Goal: Task Accomplishment & Management: Manage account settings

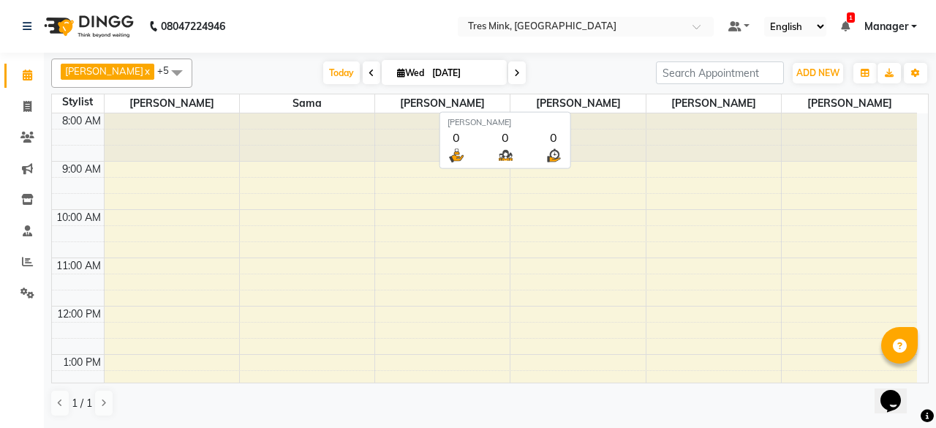
scroll to position [333, 0]
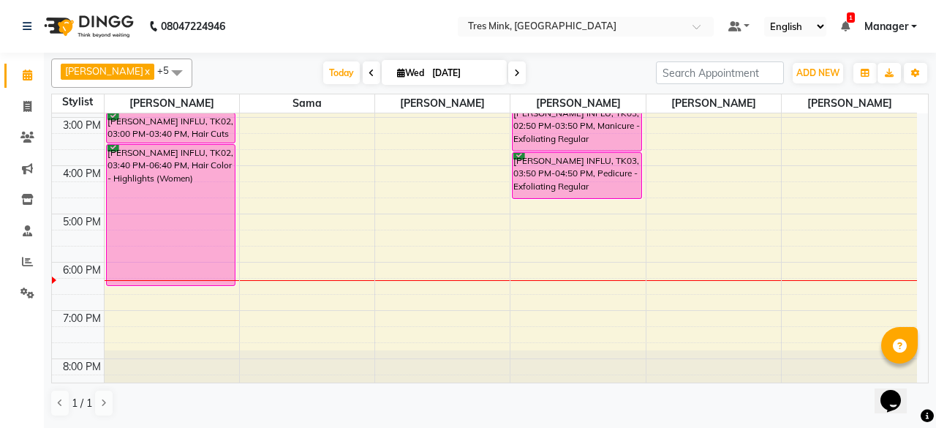
click at [514, 72] on icon at bounding box center [517, 73] width 6 height 9
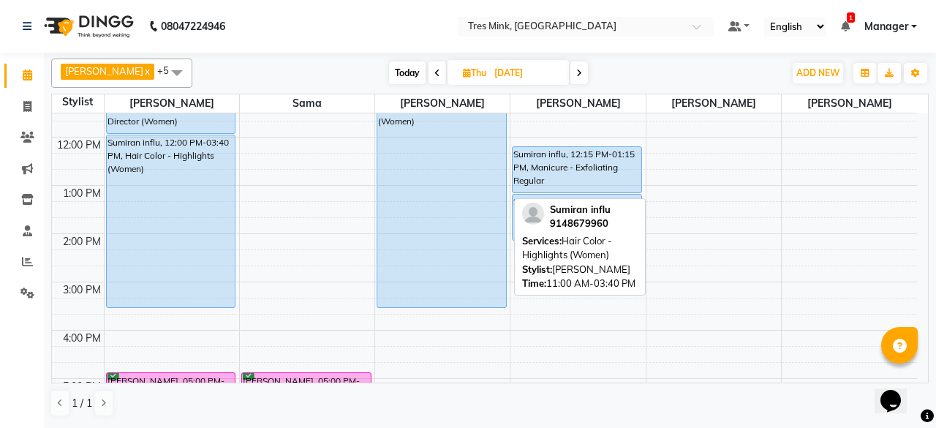
scroll to position [169, 0]
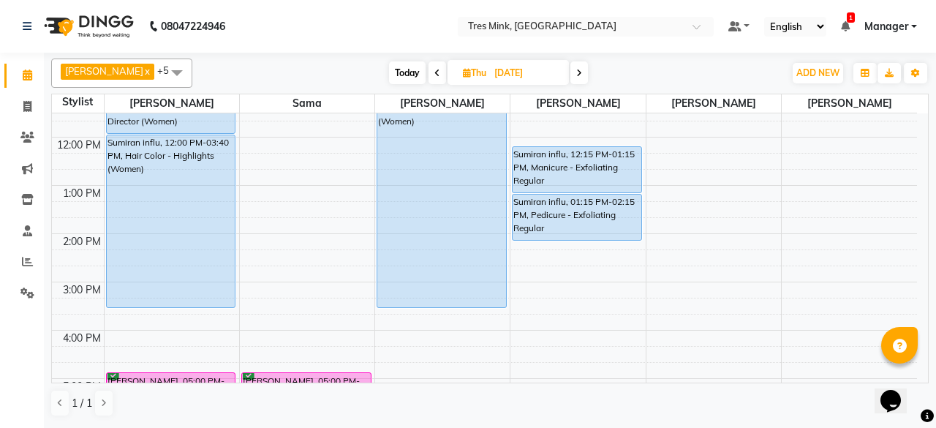
click at [576, 69] on icon at bounding box center [579, 73] width 6 height 9
type input "[DATE]"
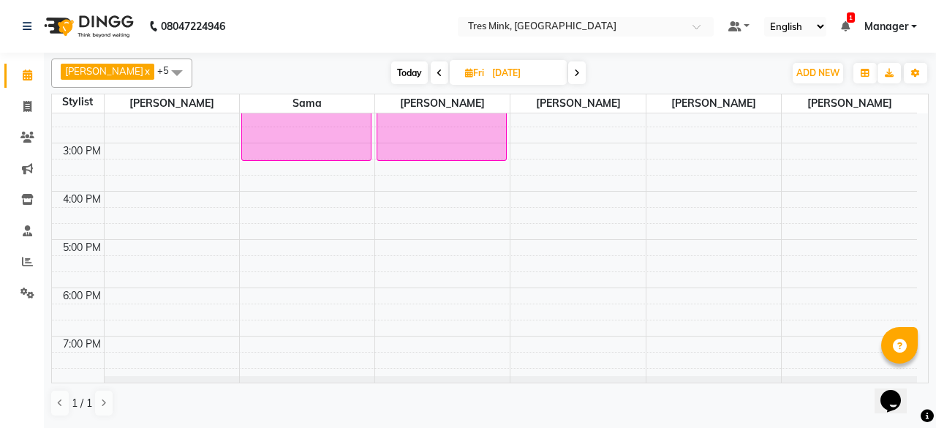
scroll to position [238, 0]
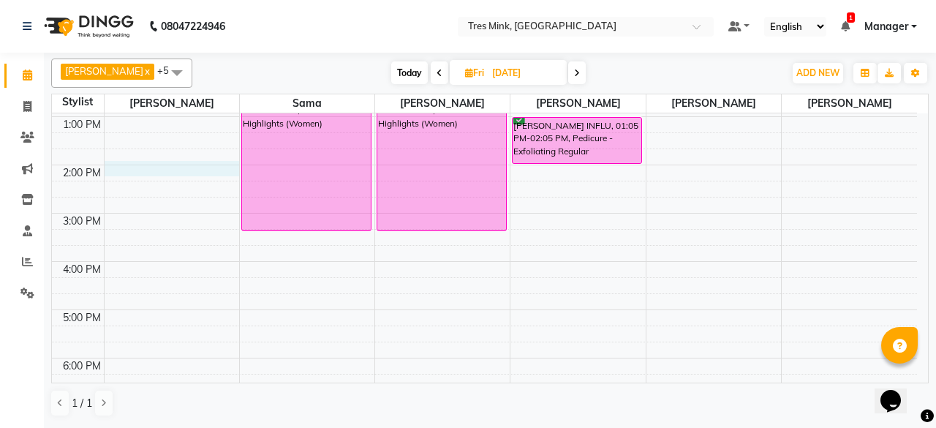
click at [113, 167] on div "8:00 AM 9:00 AM 10:00 AM 11:00 AM 12:00 PM 1:00 PM 2:00 PM 3:00 PM 4:00 PM 5:00…" at bounding box center [484, 189] width 865 height 627
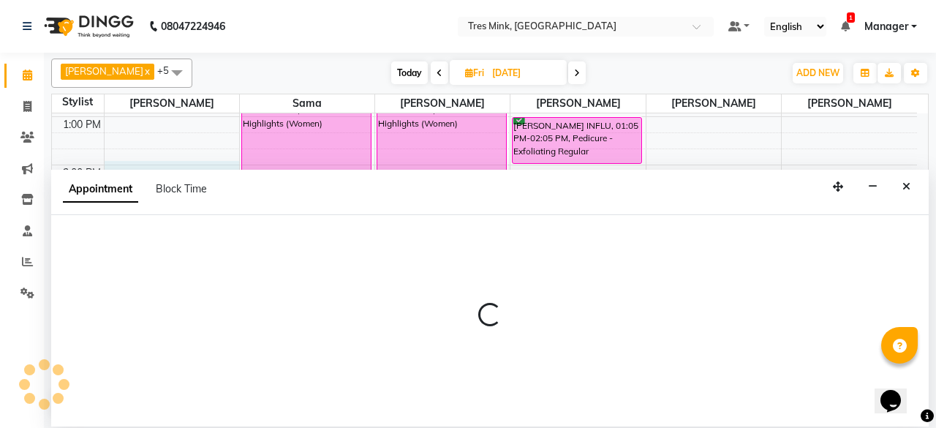
select select "88451"
select select "tentative"
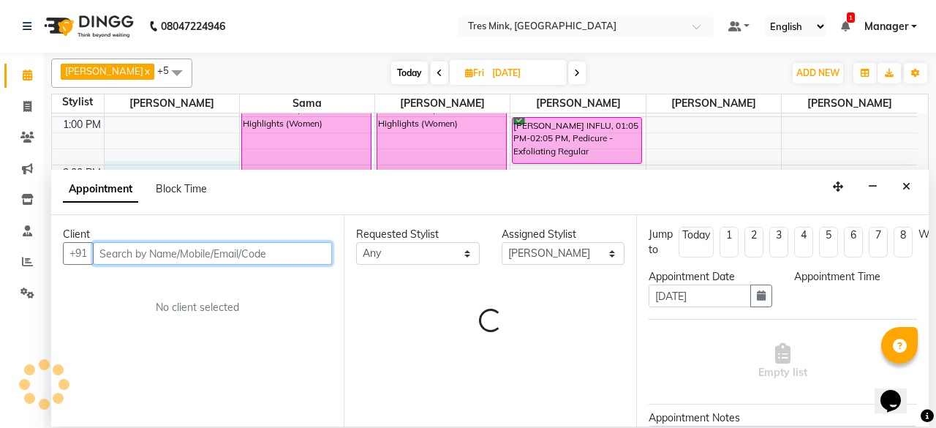
select select "840"
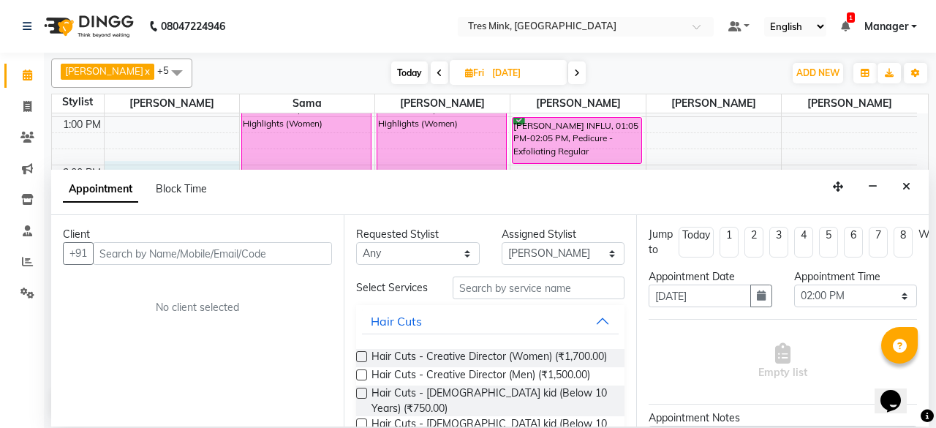
click at [569, 71] on span at bounding box center [577, 72] width 18 height 23
type input "[DATE]"
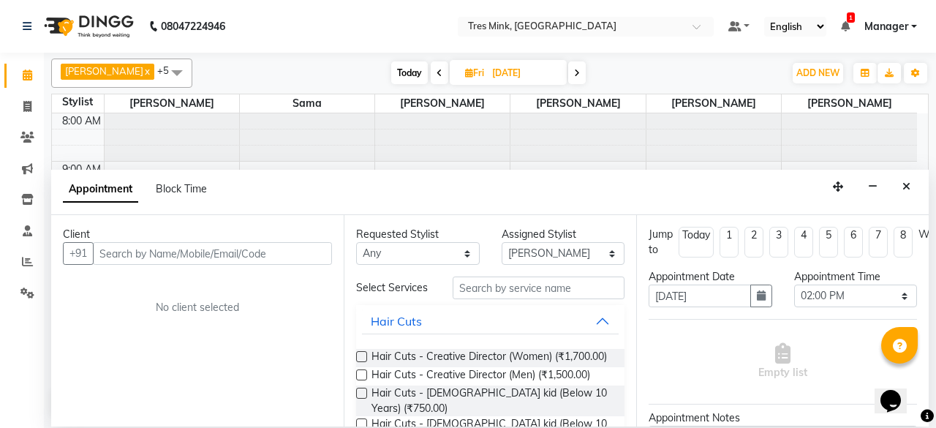
select select "840"
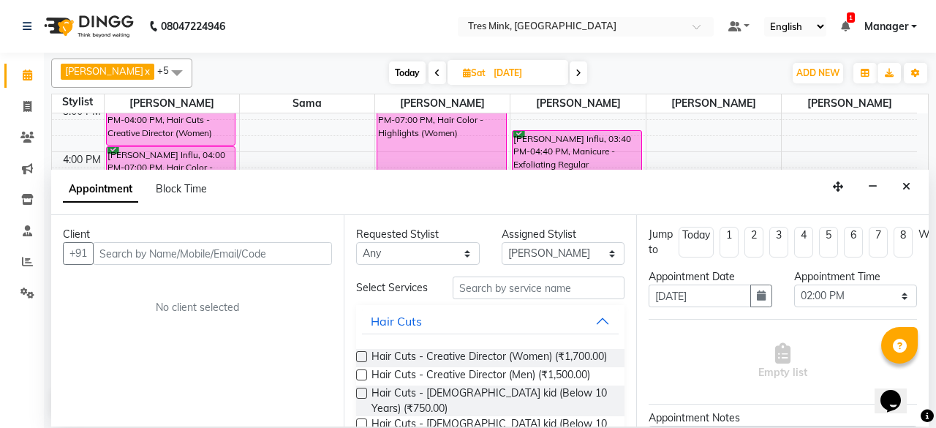
click at [575, 71] on icon at bounding box center [578, 73] width 6 height 9
type input "[DATE]"
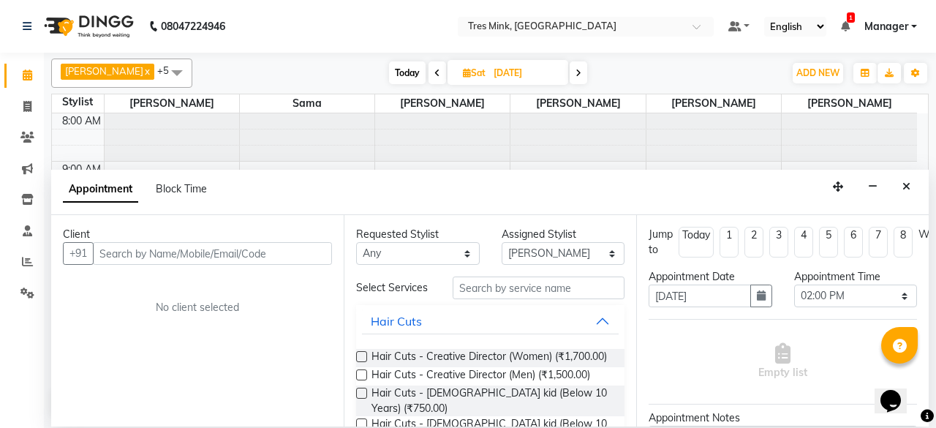
select select "840"
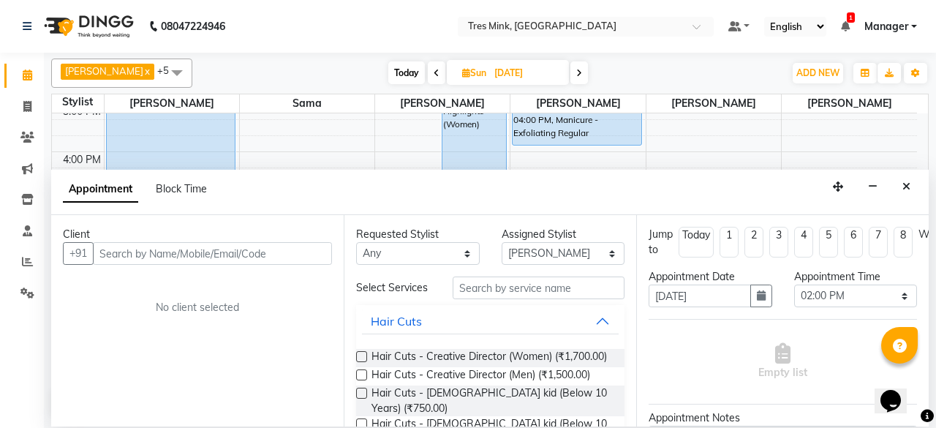
click at [904, 198] on div "Appointment Block Time" at bounding box center [489, 192] width 877 height 45
click at [904, 192] on button "Close" at bounding box center [906, 186] width 21 height 23
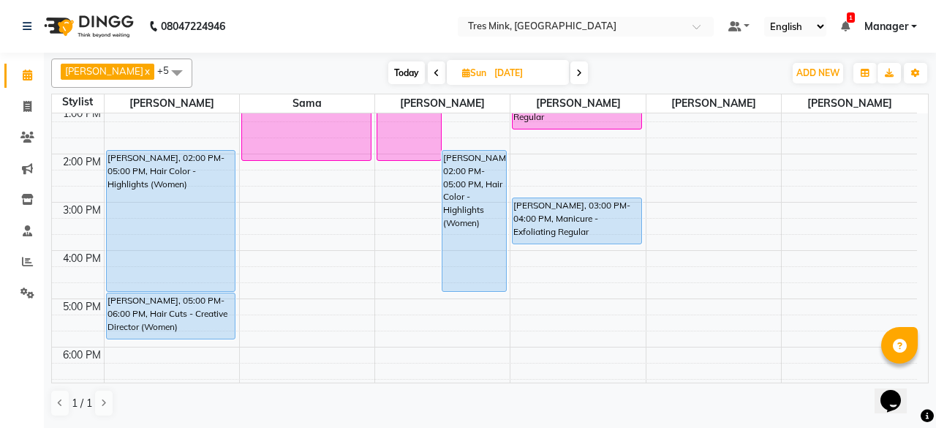
scroll to position [246, 0]
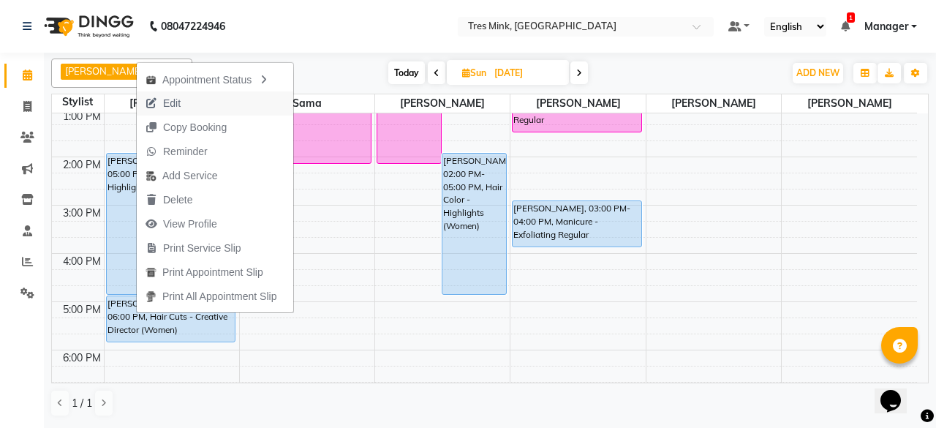
click at [203, 107] on button "Edit" at bounding box center [215, 103] width 156 height 24
select select "tentative"
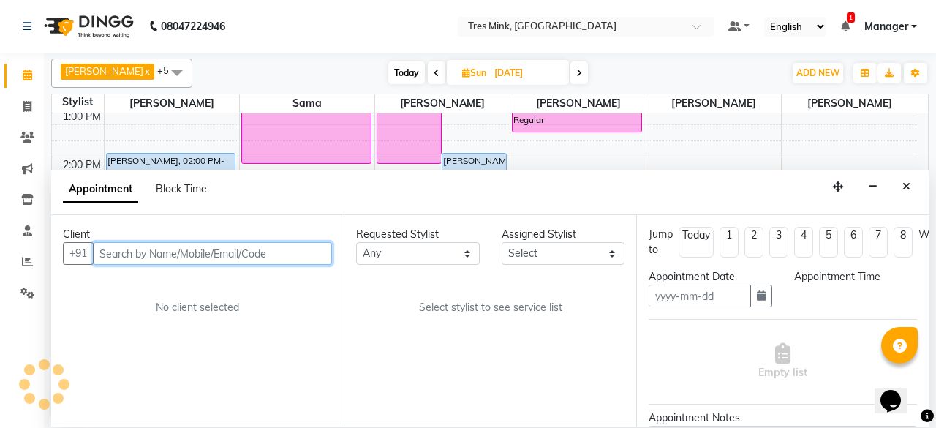
type input "[DATE]"
select select "upcoming"
select select "840"
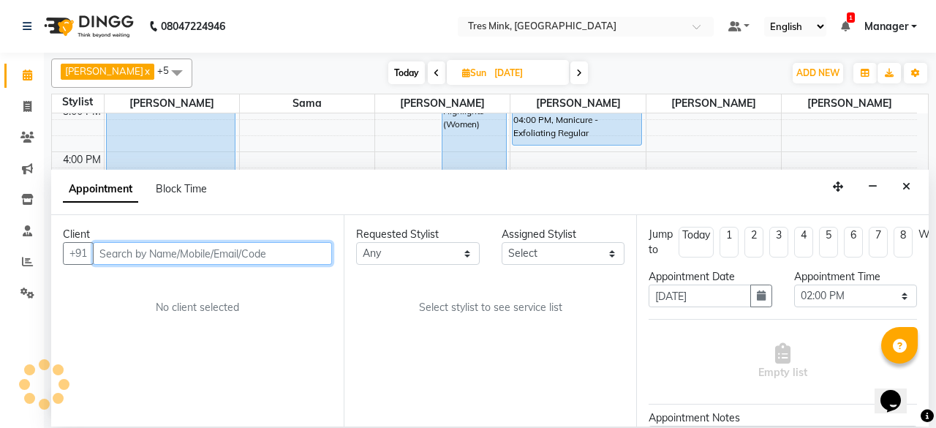
select select "88451"
select select "4390"
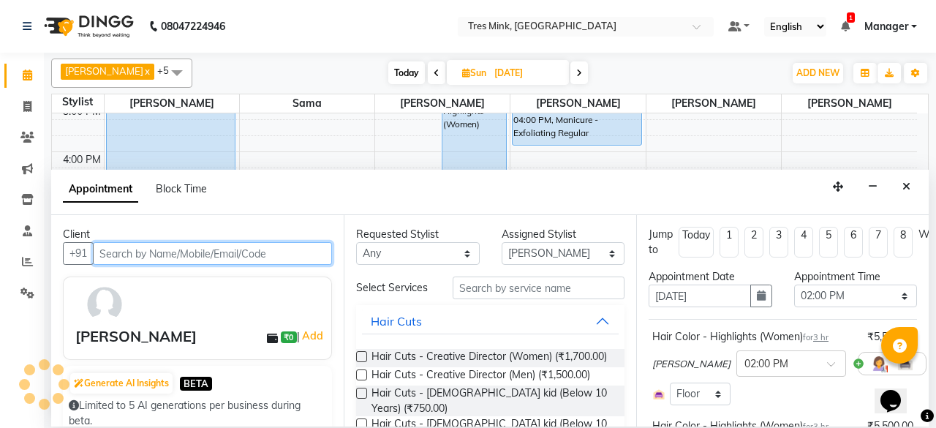
select select "4390"
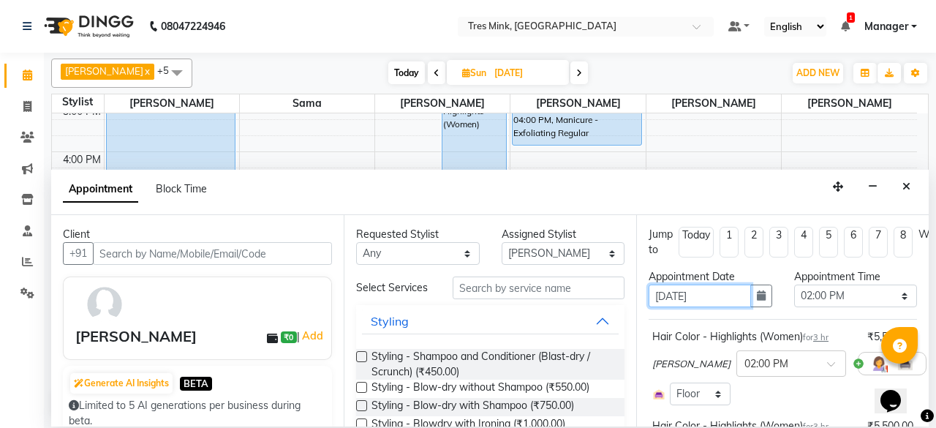
click at [714, 290] on input "[DATE]" at bounding box center [699, 295] width 102 height 23
click at [760, 296] on button "button" at bounding box center [761, 295] width 22 height 23
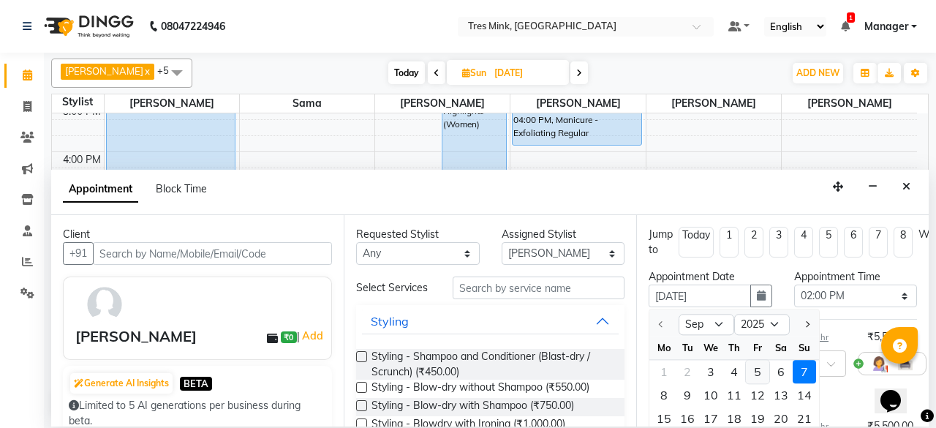
click at [755, 371] on div "5" at bounding box center [757, 371] width 23 height 23
type input "[DATE]"
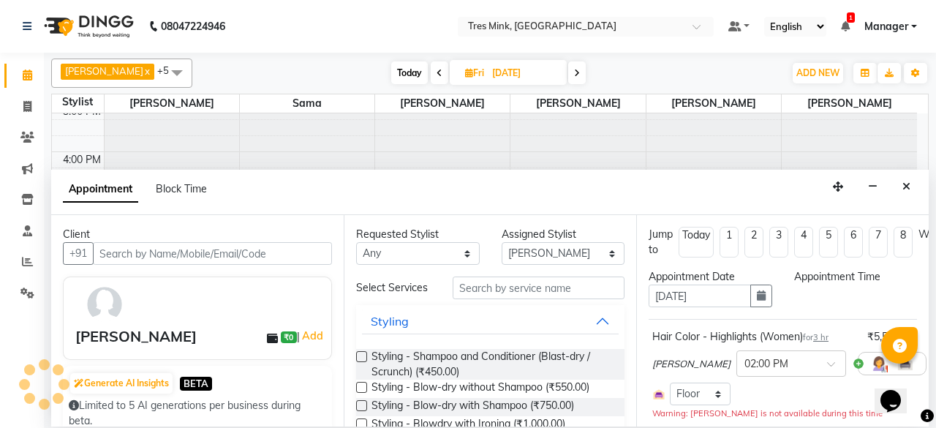
select select "840"
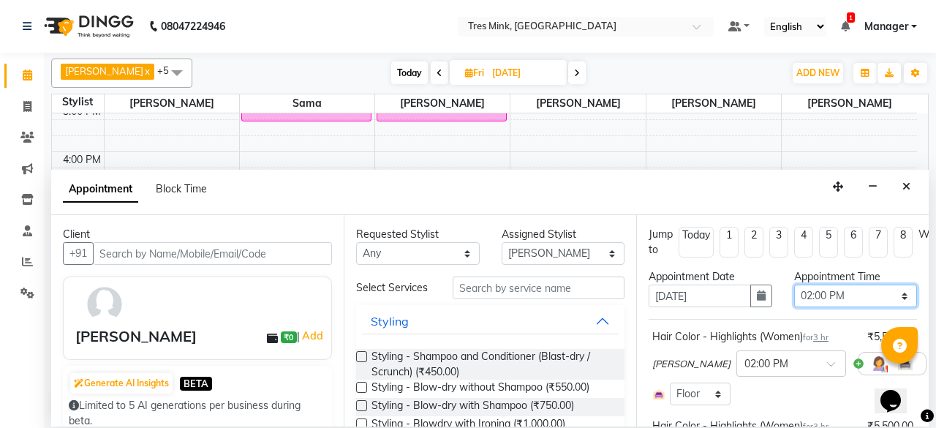
click at [855, 294] on select "Select 09:00 AM 09:15 AM 09:30 AM 09:45 AM 10:00 AM 10:15 AM 10:30 AM 10:45 AM …" at bounding box center [856, 295] width 124 height 23
click at [850, 289] on select "Select 09:00 AM 09:15 AM 09:30 AM 09:45 AM 10:00 AM 10:15 AM 10:30 AM 10:45 AM …" at bounding box center [856, 295] width 124 height 23
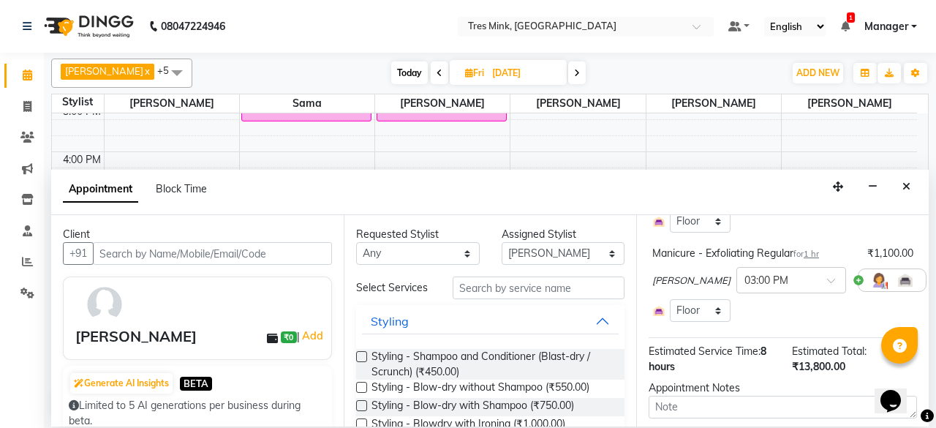
scroll to position [366, 0]
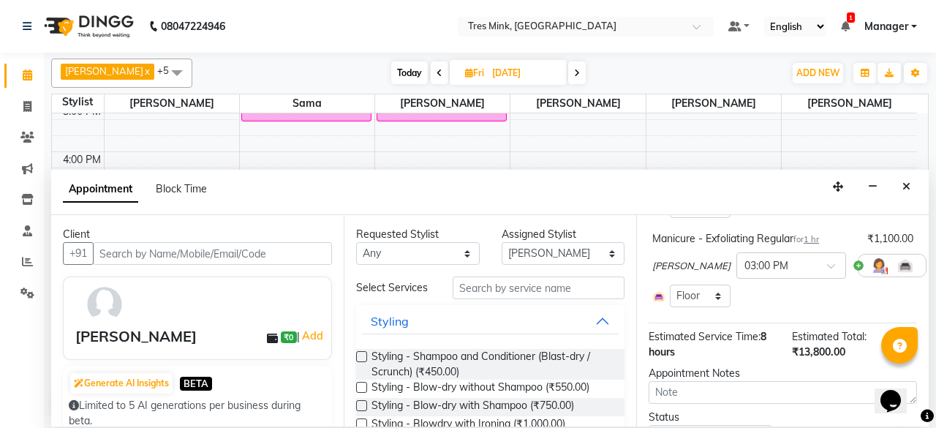
drag, startPoint x: 767, startPoint y: 350, endPoint x: 835, endPoint y: 230, distance: 138.5
click at [835, 218] on div "Select Room Floor" at bounding box center [782, 206] width 261 height 23
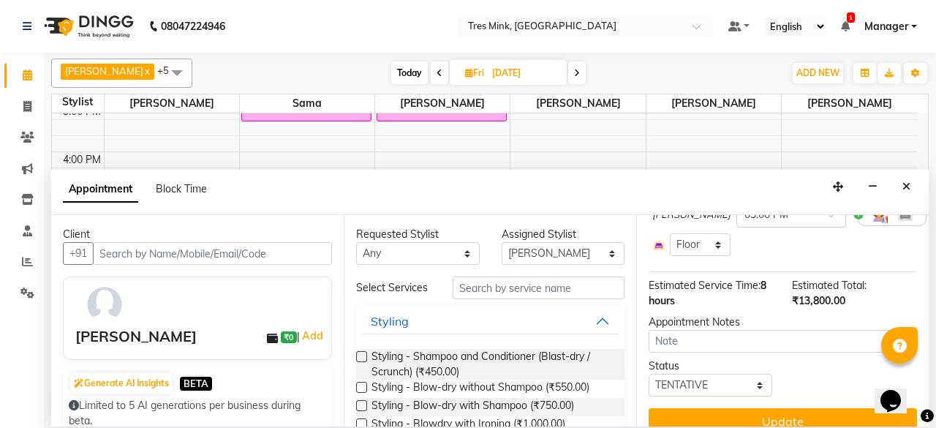
scroll to position [469, 0]
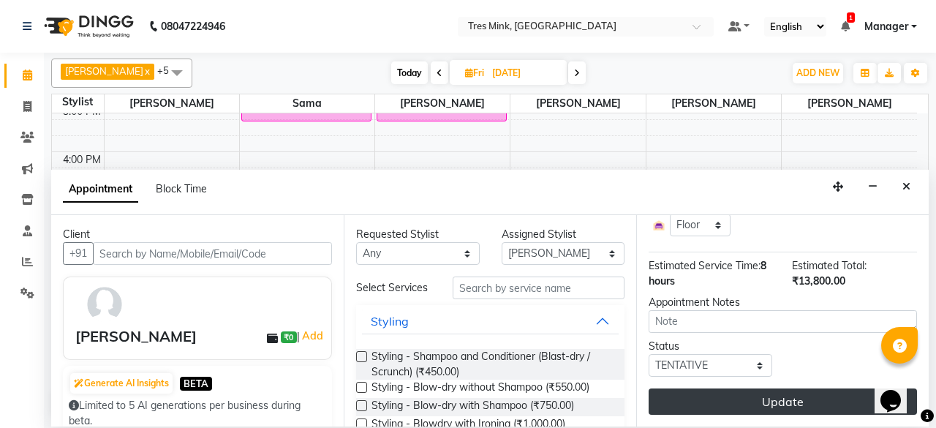
click at [785, 394] on button "Update" at bounding box center [782, 401] width 268 height 26
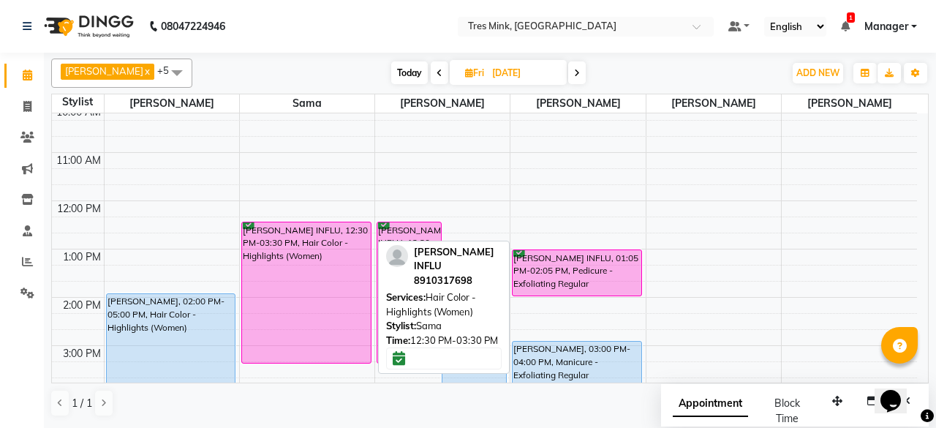
scroll to position [128, 0]
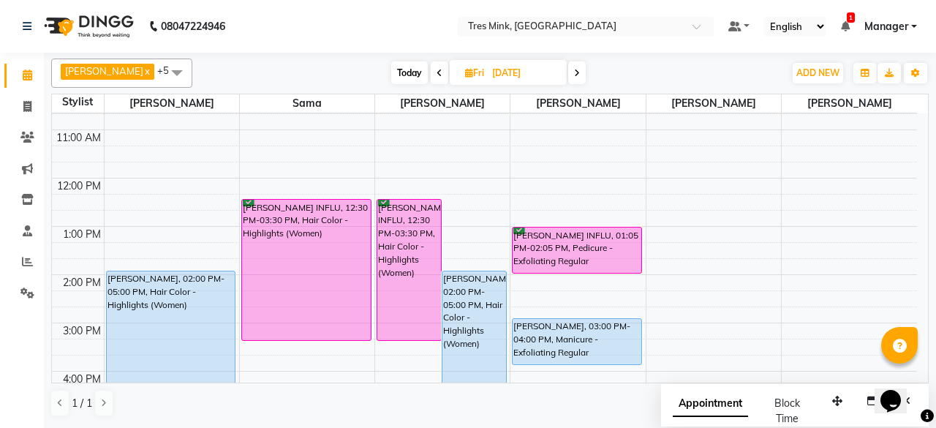
click at [406, 75] on span "Today" at bounding box center [409, 72] width 37 height 23
type input "[DATE]"
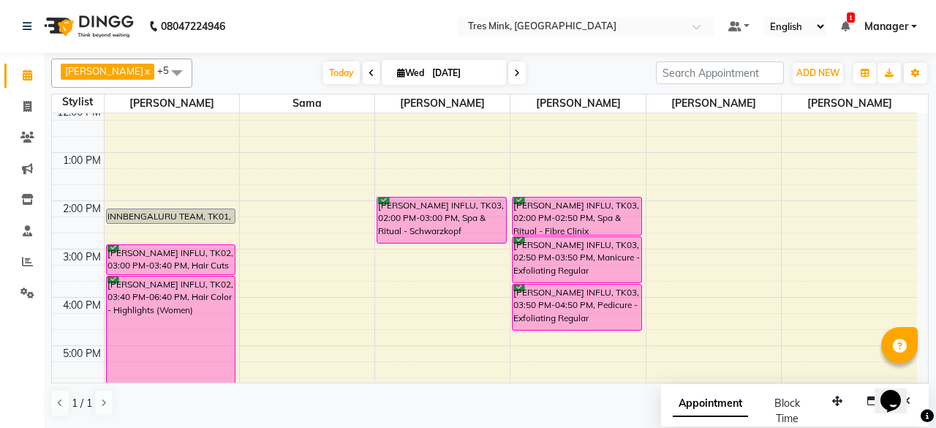
scroll to position [201, 0]
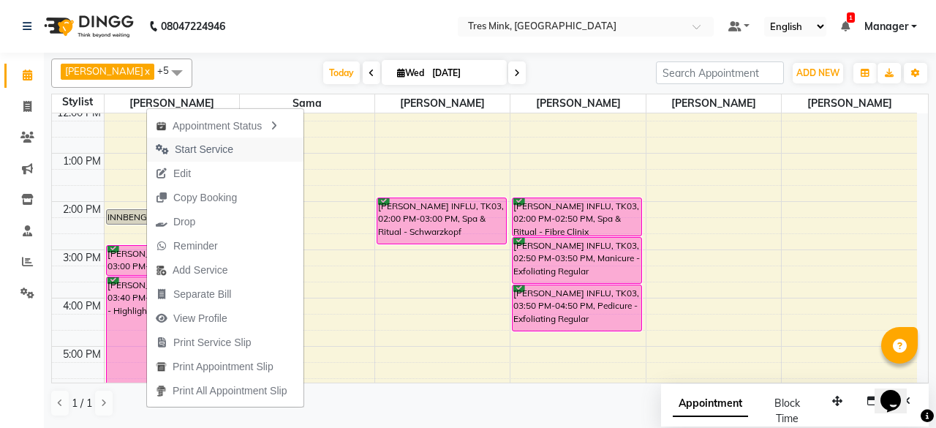
click at [229, 156] on span "Start Service" at bounding box center [204, 149] width 58 height 15
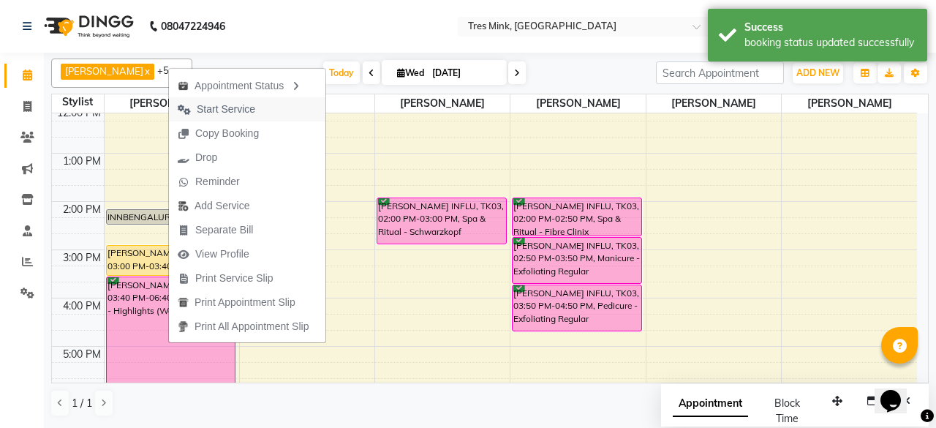
click at [260, 118] on span "Start Service" at bounding box center [216, 109] width 95 height 24
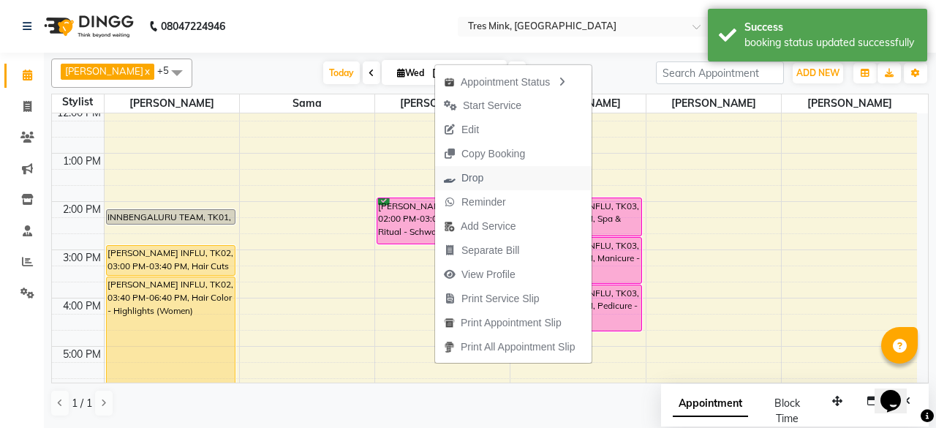
click at [501, 181] on button "Drop" at bounding box center [513, 178] width 156 height 24
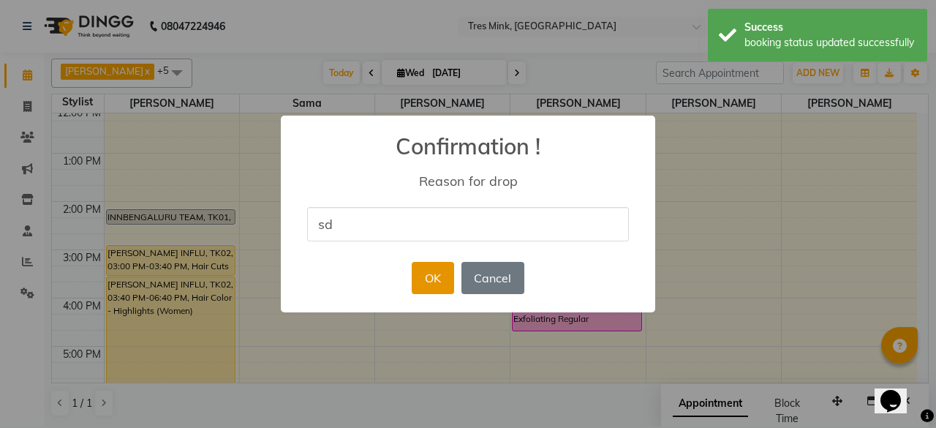
type input "sd"
click at [443, 274] on button "OK" at bounding box center [433, 278] width 42 height 32
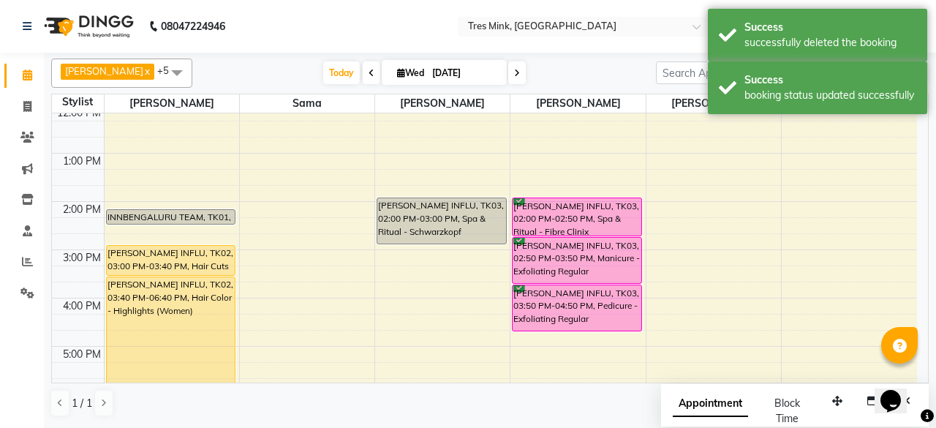
click at [514, 75] on icon at bounding box center [517, 73] width 6 height 9
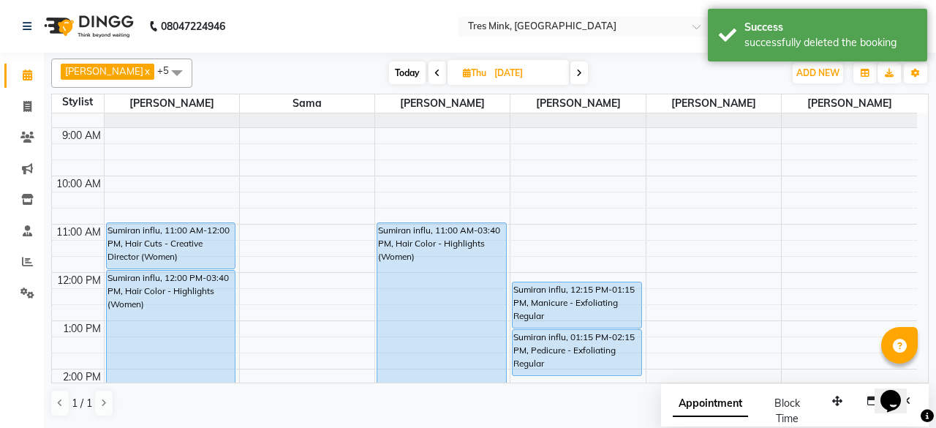
scroll to position [0, 0]
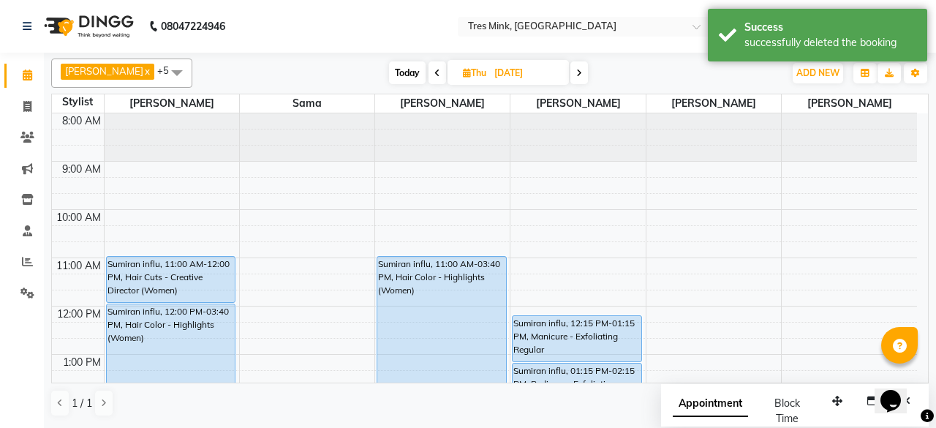
click at [572, 69] on span at bounding box center [579, 72] width 18 height 23
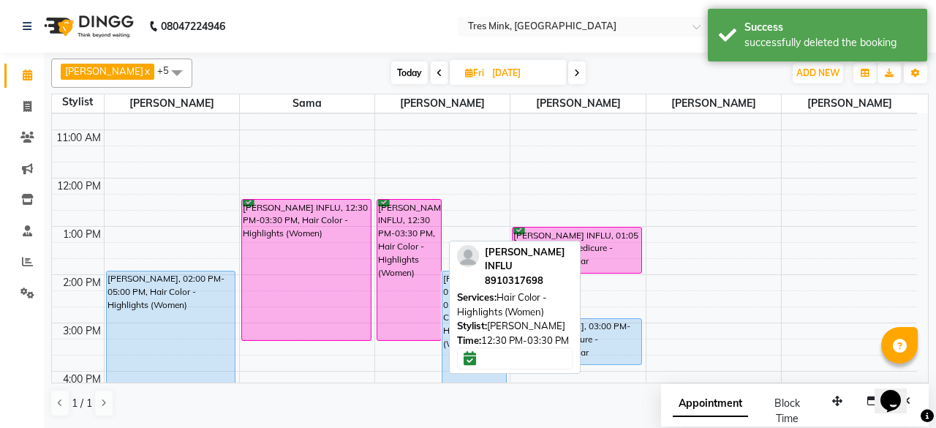
scroll to position [201, 0]
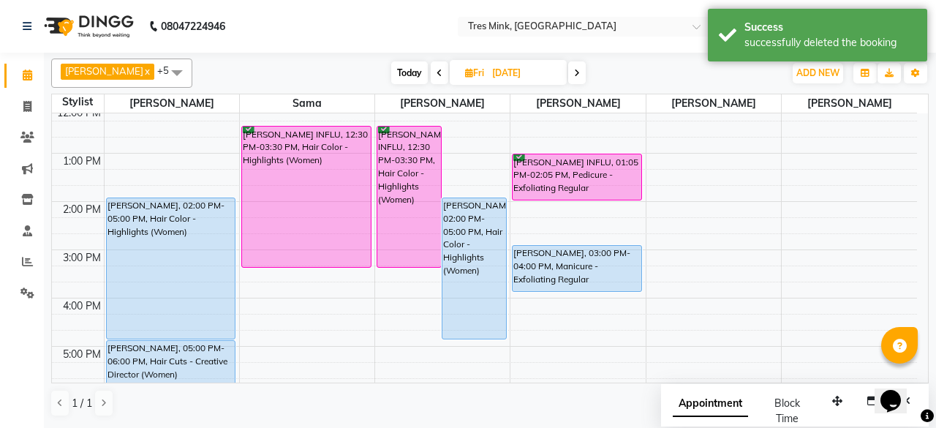
click at [431, 76] on span at bounding box center [440, 72] width 18 height 23
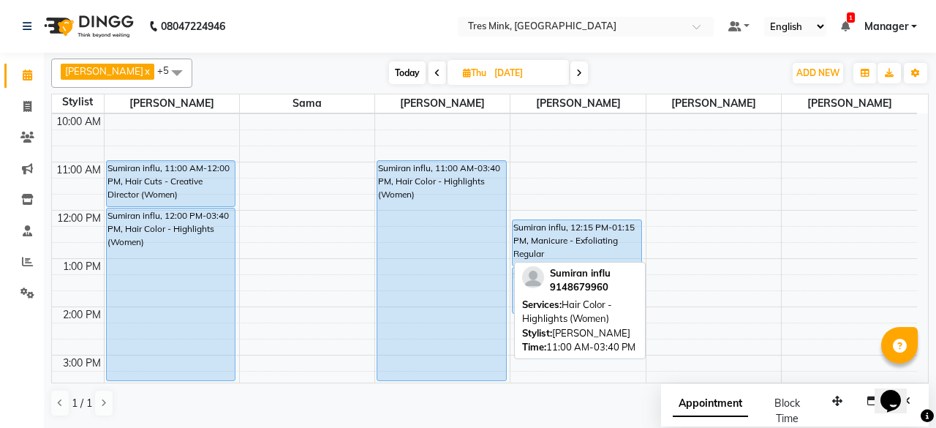
scroll to position [73, 0]
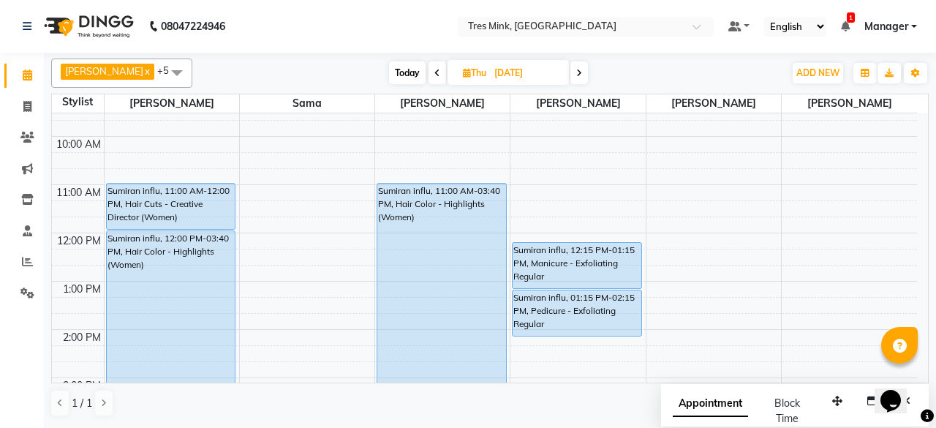
click at [576, 70] on icon at bounding box center [579, 73] width 6 height 9
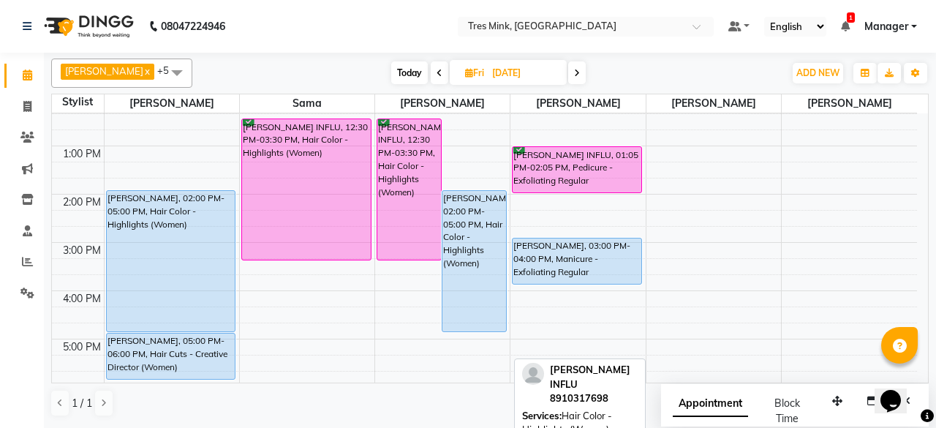
scroll to position [128, 0]
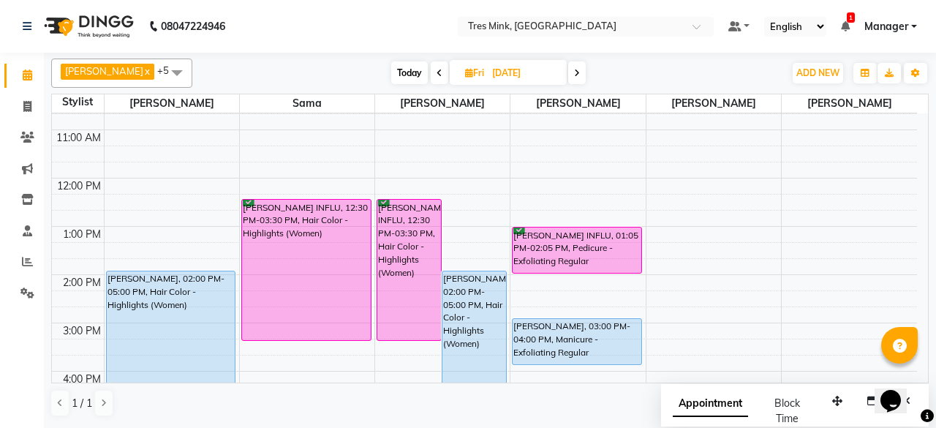
click at [569, 72] on span at bounding box center [577, 72] width 18 height 23
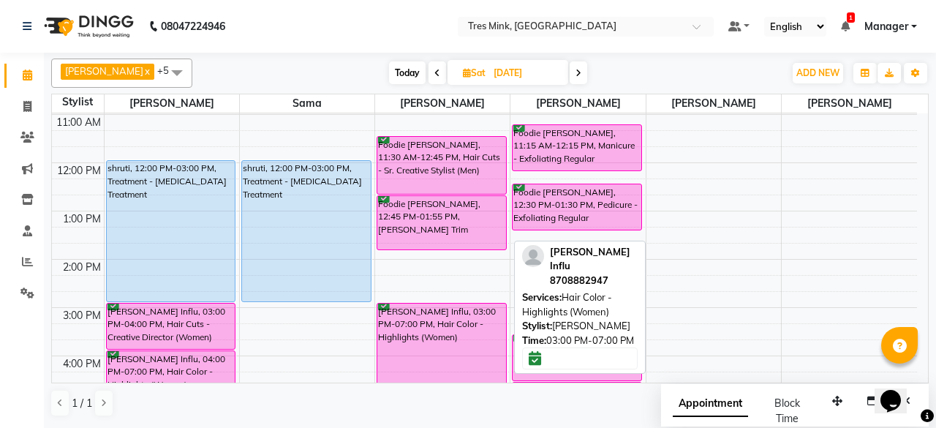
scroll to position [55, 0]
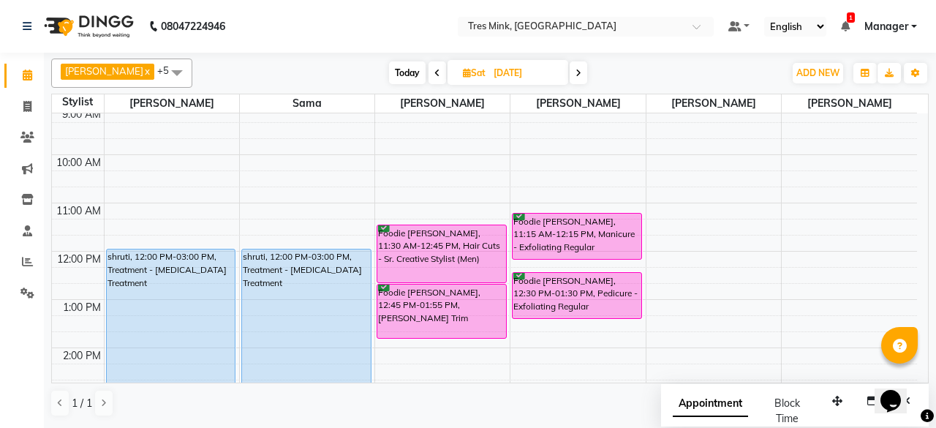
click at [575, 69] on icon at bounding box center [578, 73] width 6 height 9
type input "[DATE]"
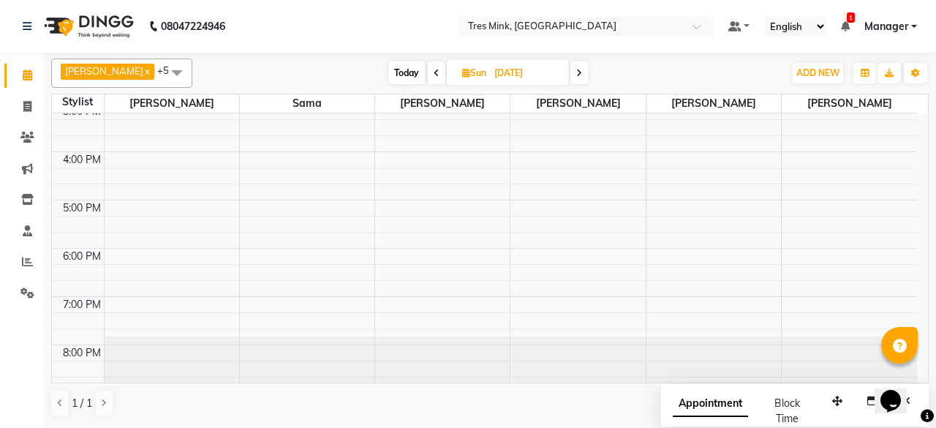
scroll to position [128, 0]
